Goal: Find specific page/section: Find specific page/section

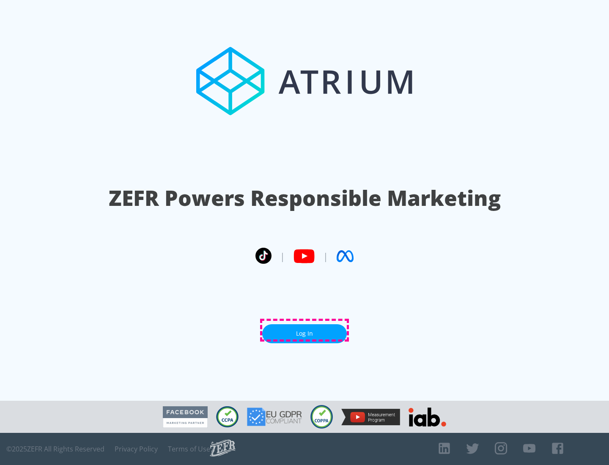
click at [304, 330] on link "Log In" at bounding box center [304, 333] width 85 height 19
